Goal: Task Accomplishment & Management: Manage account settings

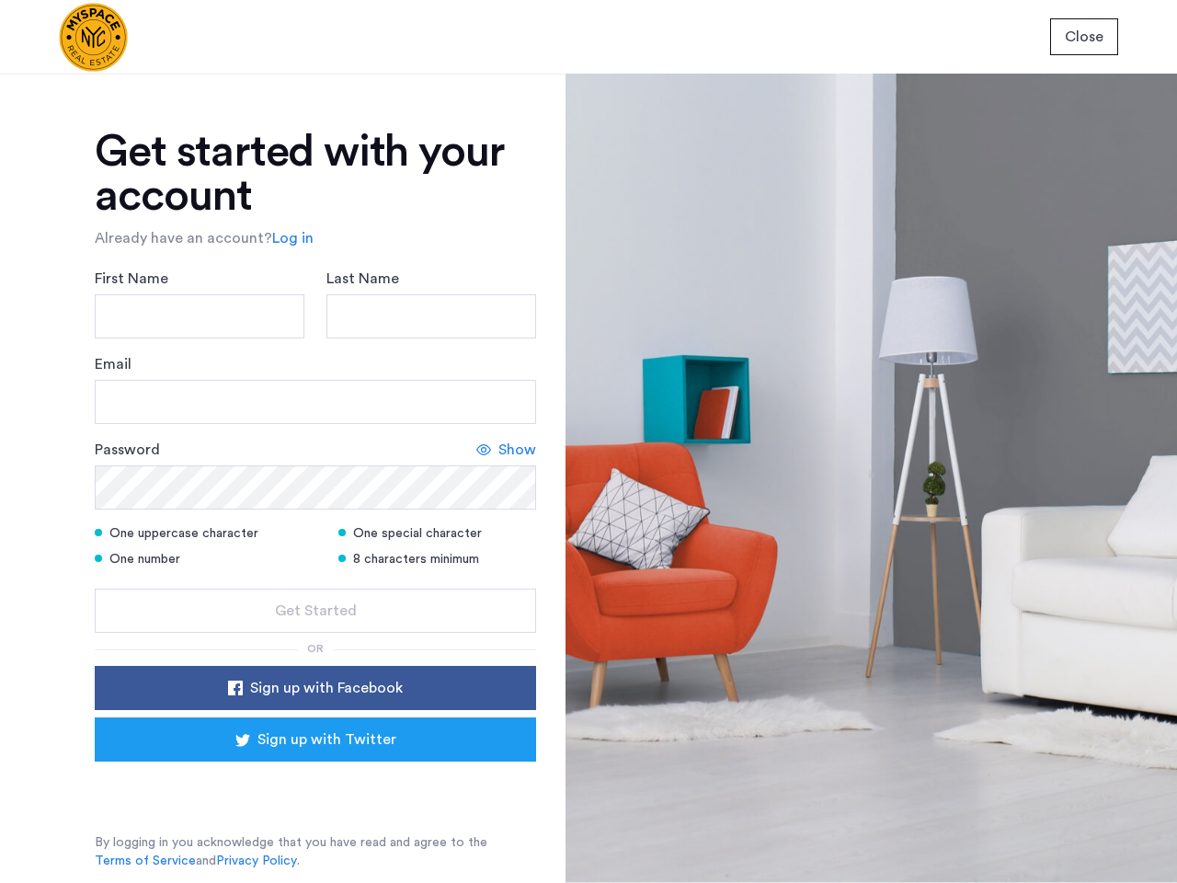
click at [1084, 37] on span "Close" at bounding box center [1084, 37] width 39 height 22
click at [290, 238] on link "Log in" at bounding box center [292, 238] width 41 height 22
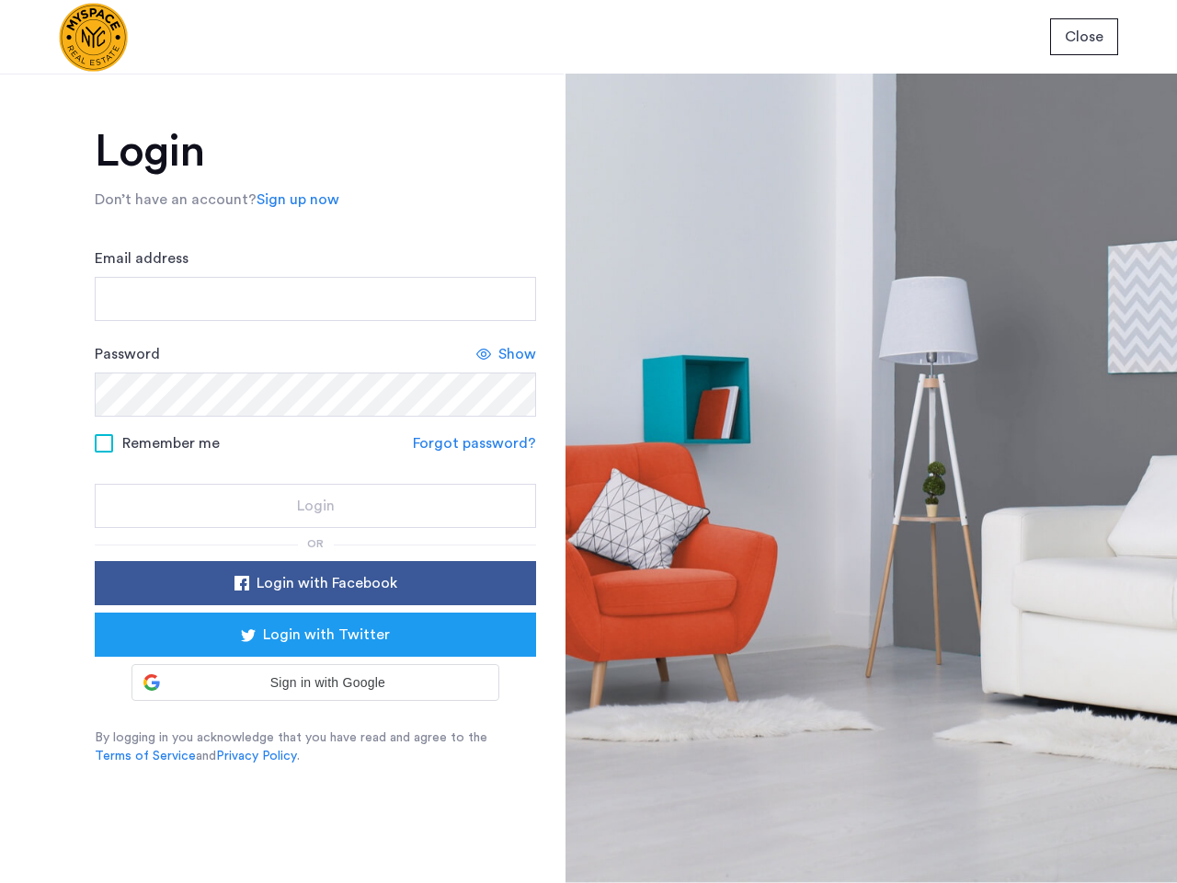
click at [507, 450] on link "Forgot password?" at bounding box center [474, 443] width 123 height 22
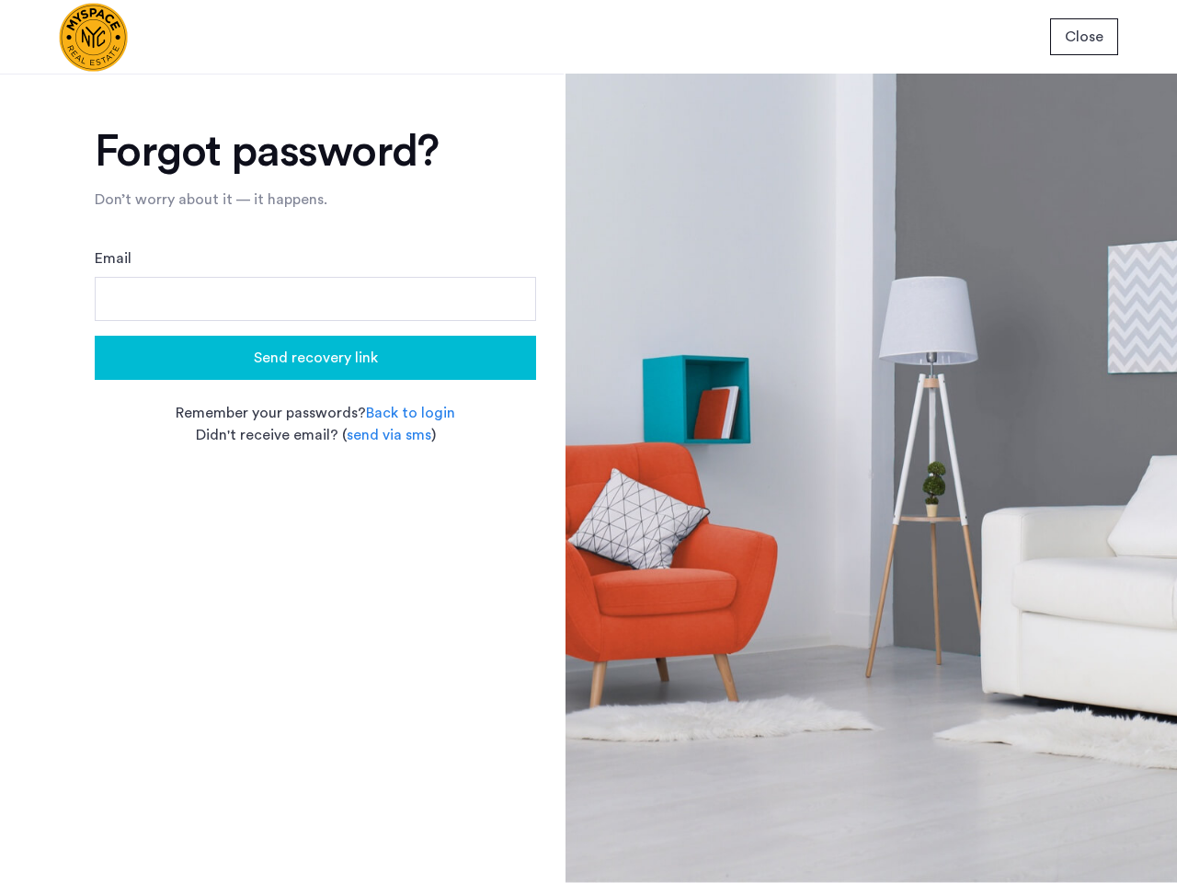
click at [315, 611] on app-forgot-password "Forgot password? Don’t worry about it — it happens. Email Send recovery link Re…" at bounding box center [315, 493] width 441 height 726
click at [315, 688] on app-forgot-password "Forgot password? Don’t worry about it — it happens. Email Send recovery link Re…" at bounding box center [315, 493] width 441 height 726
click at [315, 739] on app-forgot-password "Forgot password? Don’t worry about it — it happens. Email Send recovery link Re…" at bounding box center [315, 493] width 441 height 726
